Goal: Find specific page/section: Find specific page/section

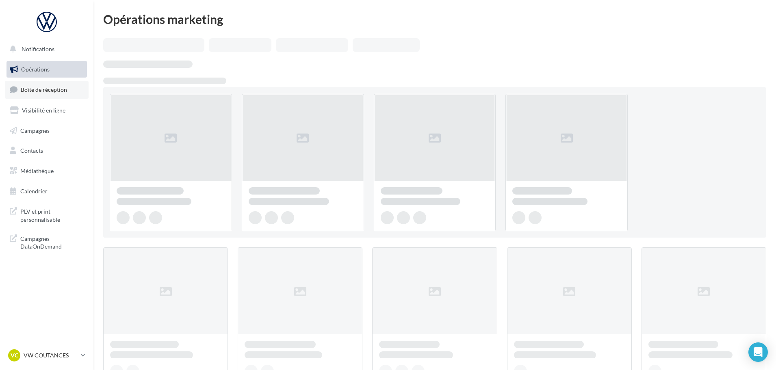
click at [34, 92] on span "Boîte de réception" at bounding box center [44, 89] width 46 height 7
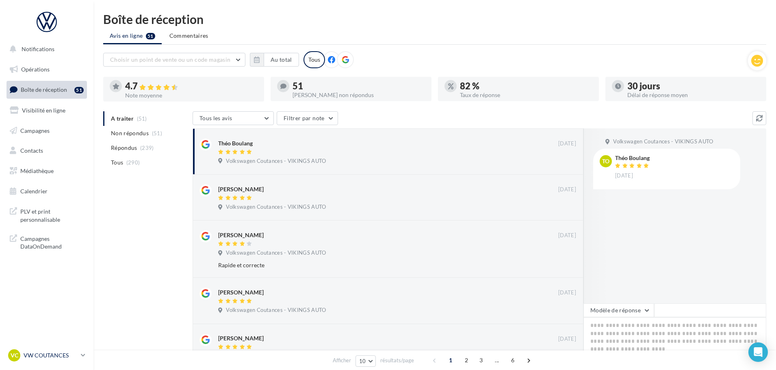
click at [60, 353] on p "VW COUTANCES" at bounding box center [51, 355] width 54 height 8
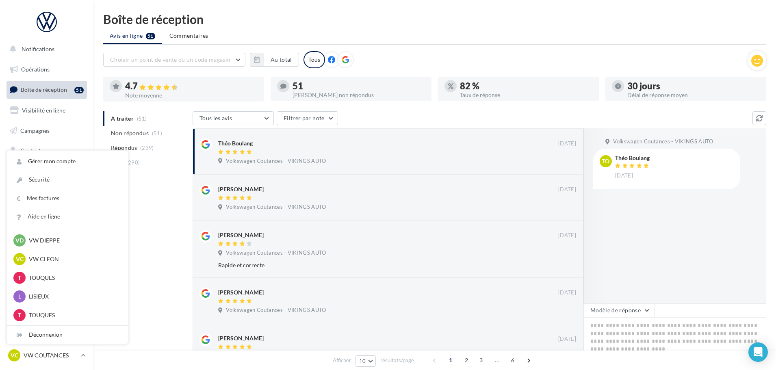
scroll to position [203, 0]
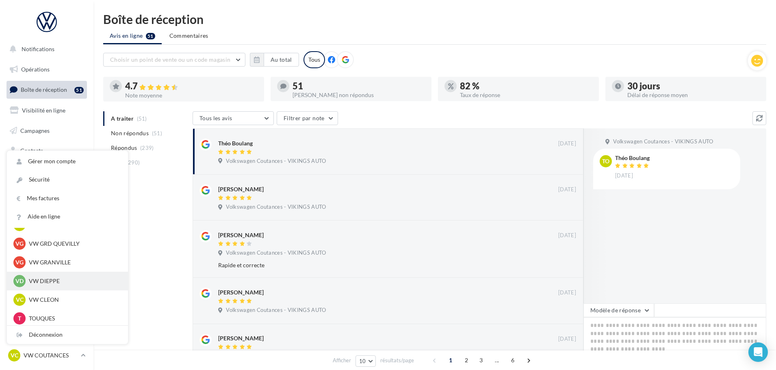
click at [56, 281] on p "VW DIEPPE" at bounding box center [73, 281] width 89 height 8
